Goal: Find specific page/section

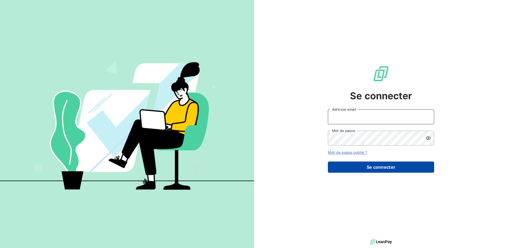
type input "[EMAIL_ADDRESS][DOMAIN_NAME]"
click at [394, 165] on button "Se connecter" at bounding box center [381, 166] width 106 height 11
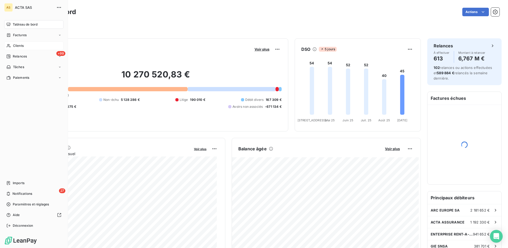
click at [22, 44] on span "Clients" at bounding box center [18, 45] width 11 height 5
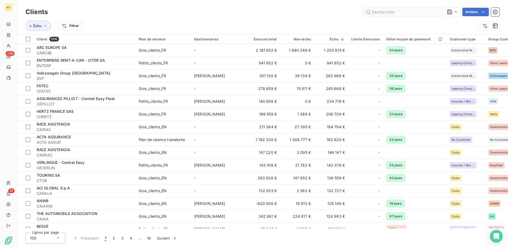
click at [384, 12] on input "text" at bounding box center [404, 12] width 80 height 9
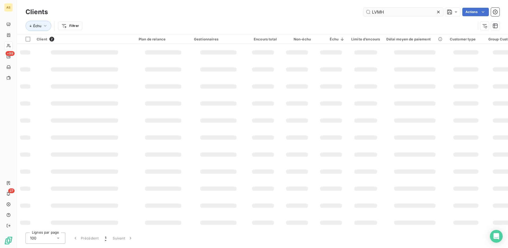
type input "LVMH"
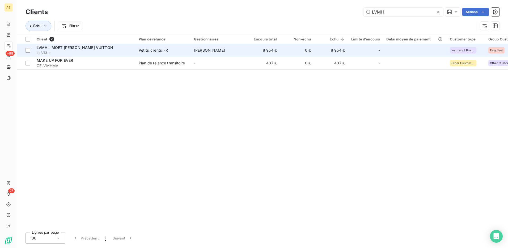
click at [136, 53] on td "Petits_clients_FR" at bounding box center [163, 50] width 55 height 13
